Goal: Transaction & Acquisition: Download file/media

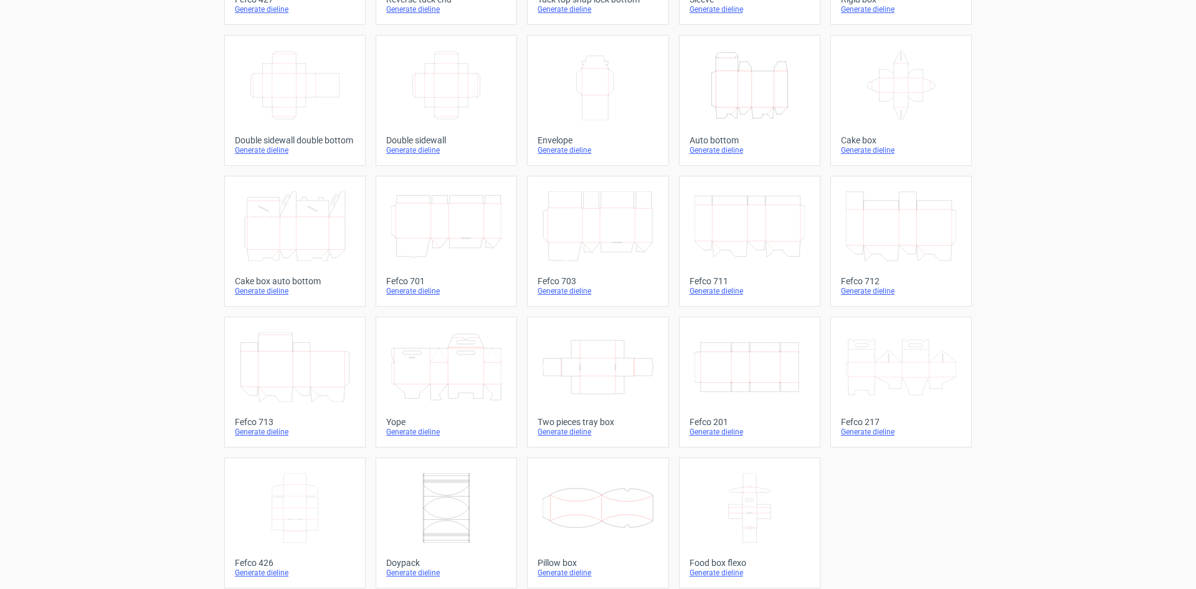
scroll to position [190, 0]
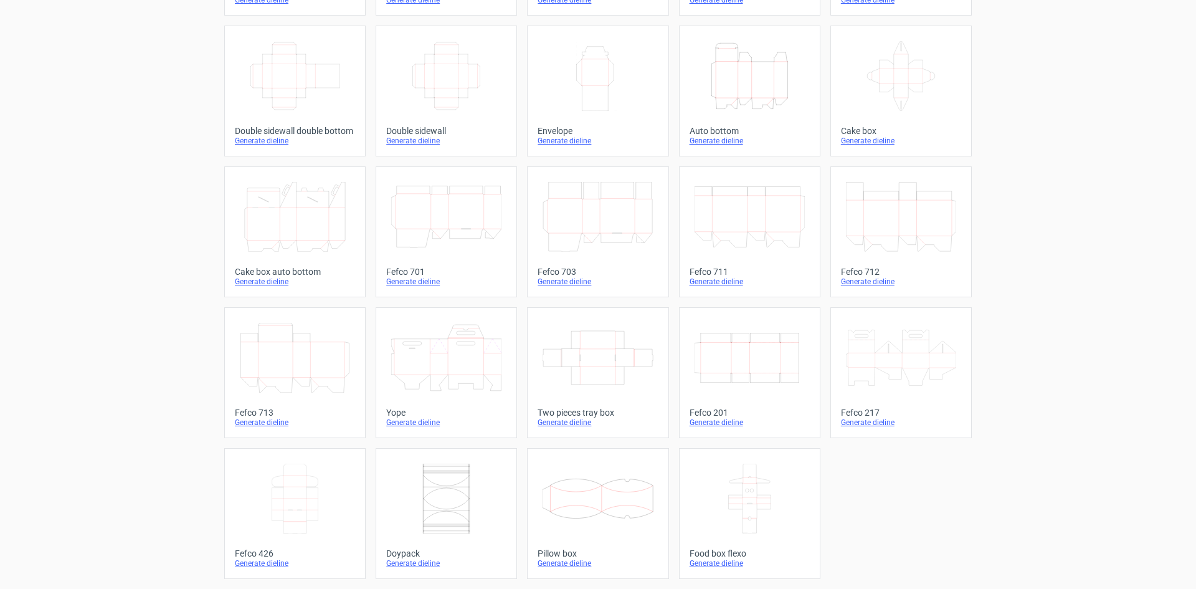
click at [747, 390] on icon "Width Depth Height" at bounding box center [750, 358] width 110 height 70
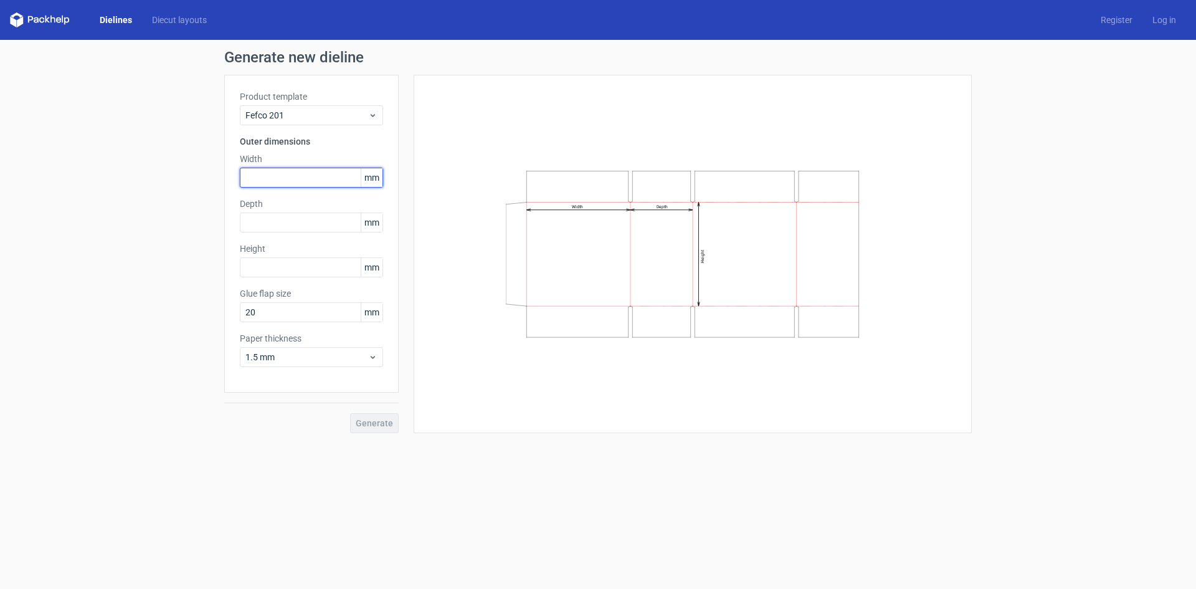
click at [282, 175] on input "text" at bounding box center [311, 178] width 143 height 20
type input "378"
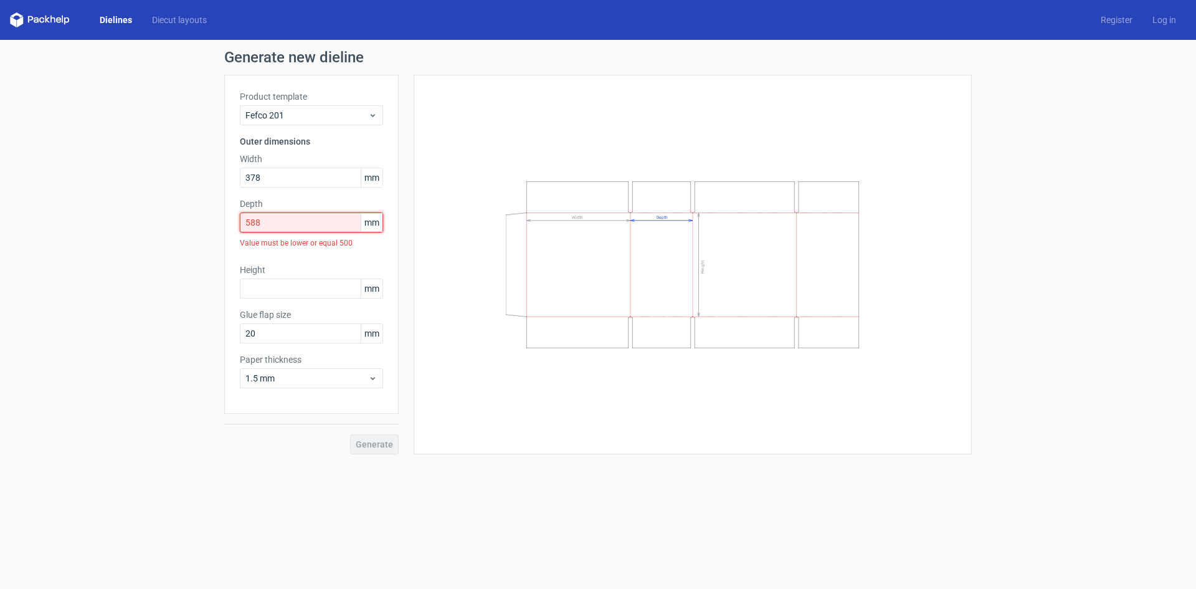
click at [278, 224] on input "588" at bounding box center [311, 223] width 143 height 20
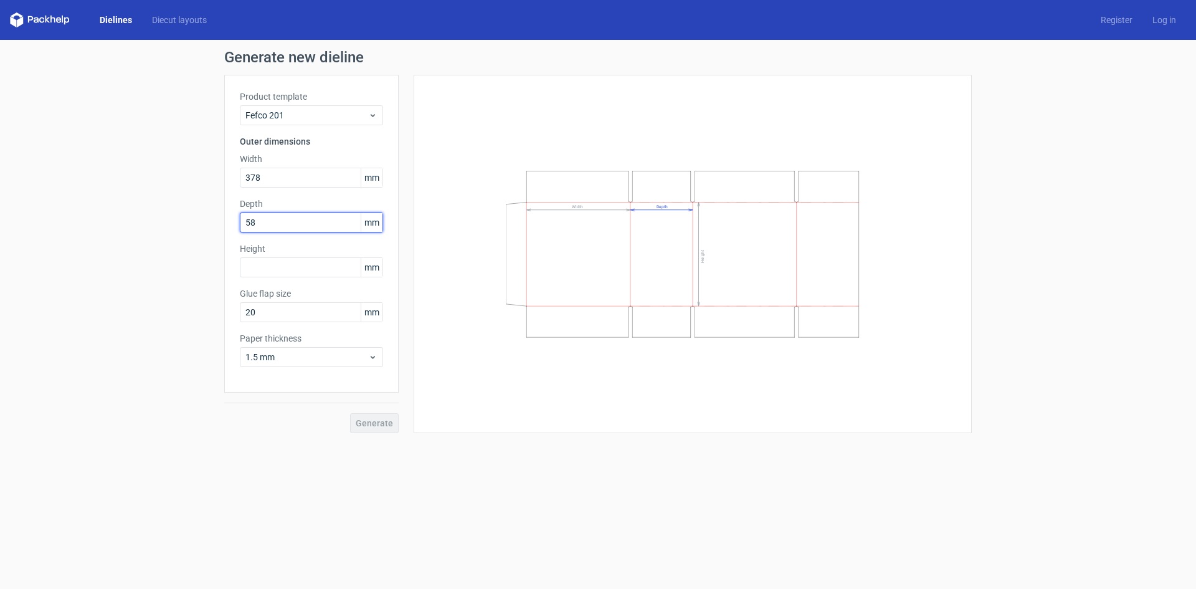
type input "5"
type input "500"
type input "425"
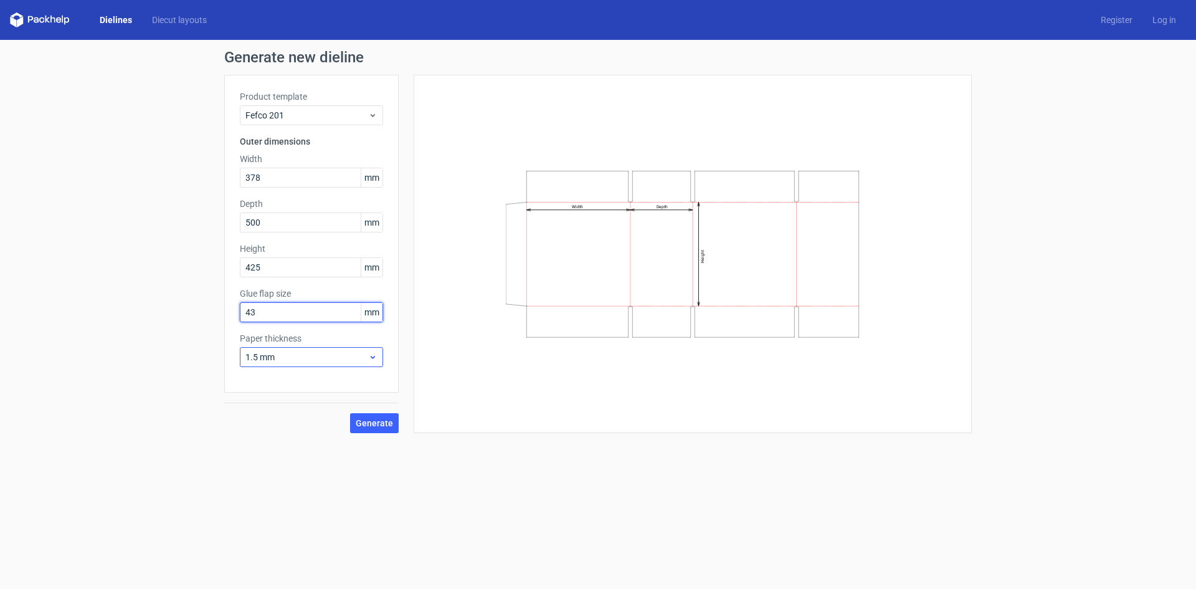
type input "43"
click at [310, 358] on span "1.5 mm" at bounding box center [307, 357] width 123 height 12
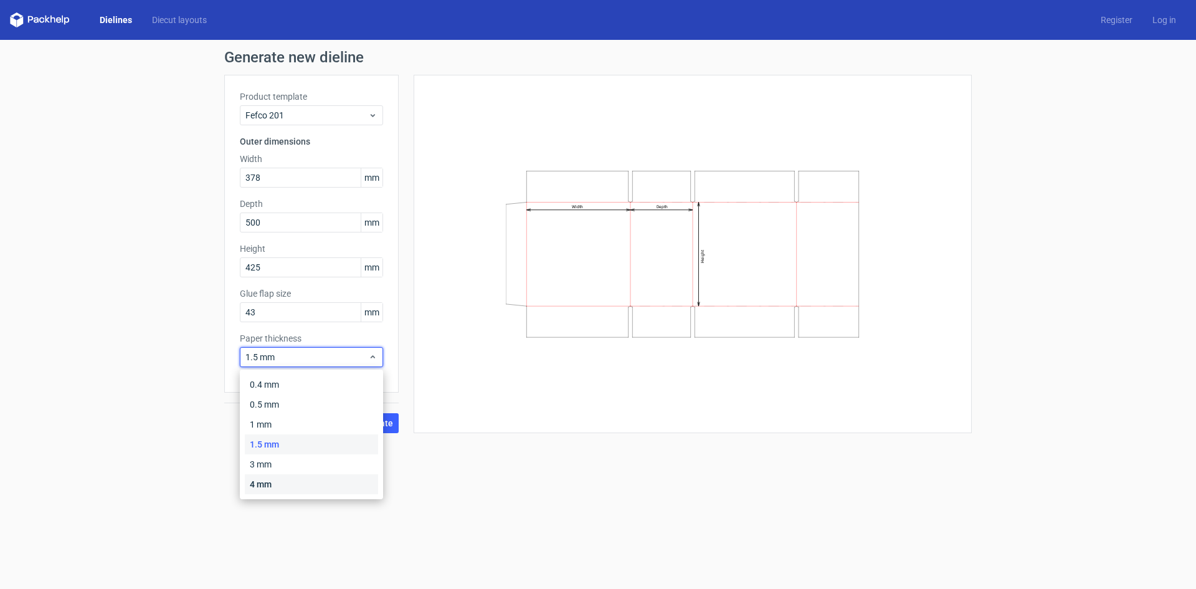
click at [269, 480] on div "4 mm" at bounding box center [311, 484] width 133 height 20
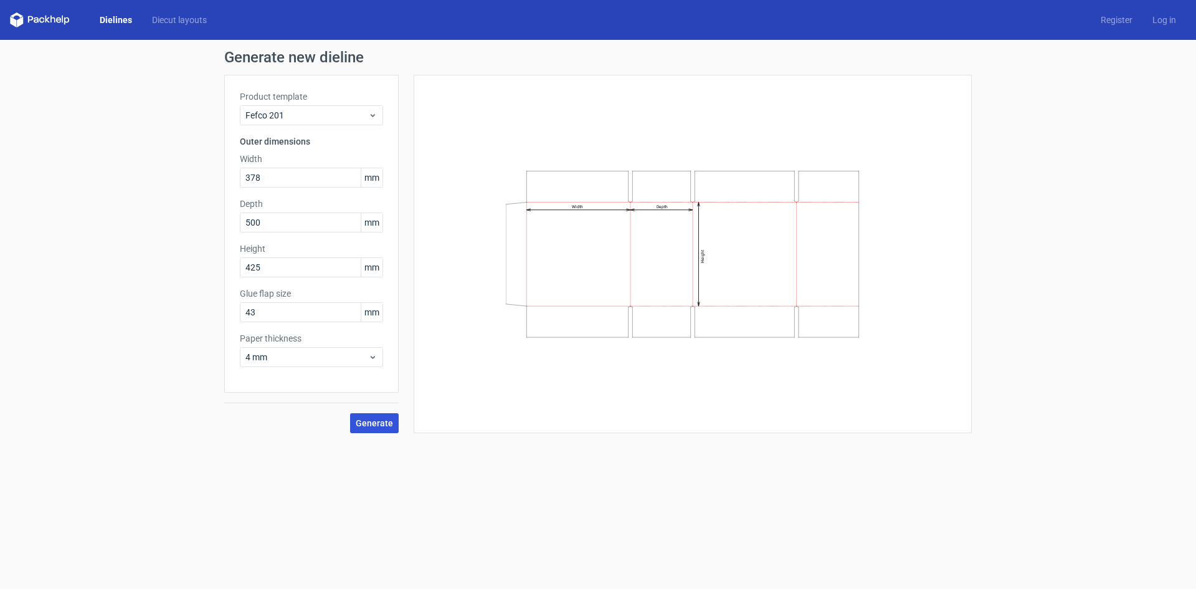
click at [373, 420] on span "Generate" at bounding box center [374, 423] width 37 height 9
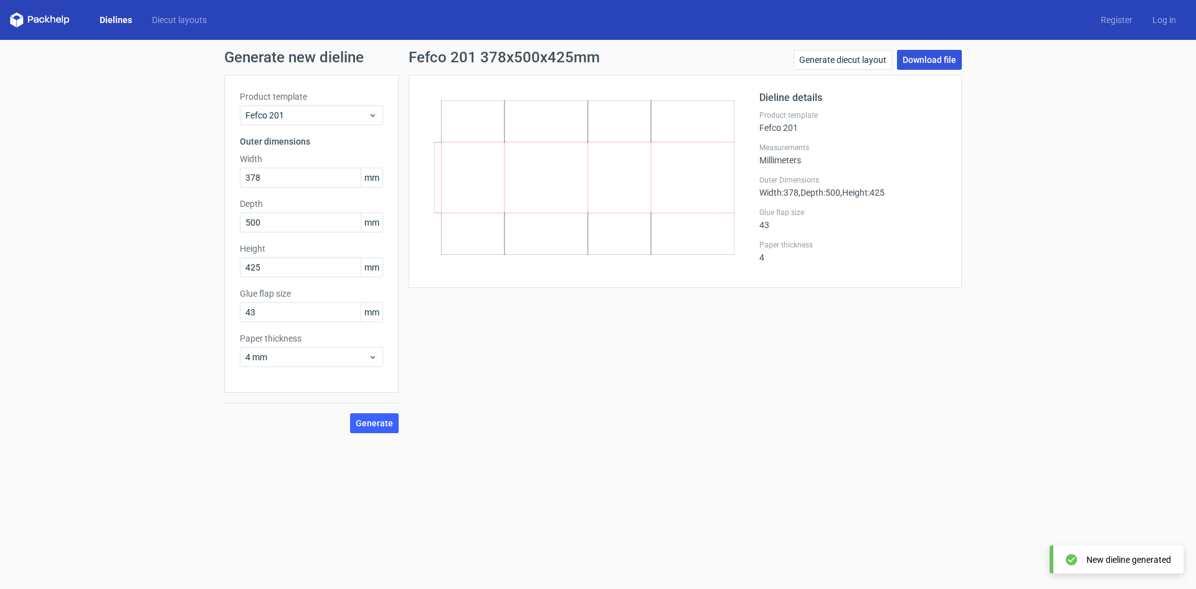
click at [934, 59] on link "Download file" at bounding box center [929, 60] width 65 height 20
click at [1058, 158] on div "Generate new dieline Product template Fefco 201 Outer dimensions Width 378 mm D…" at bounding box center [598, 241] width 1196 height 403
